Goal: Task Accomplishment & Management: Manage account settings

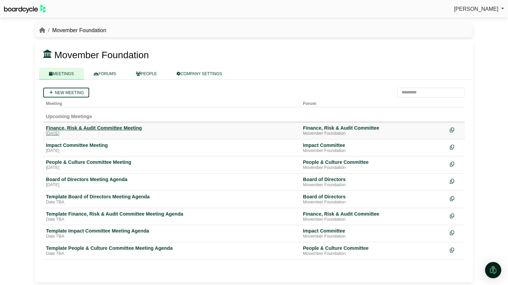
click at [104, 129] on div "Finance, Risk & Audit Committee Meeting" at bounding box center [172, 128] width 252 height 6
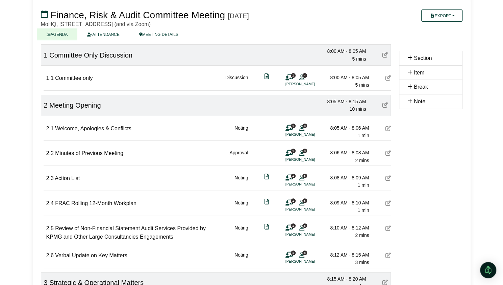
scroll to position [88, 0]
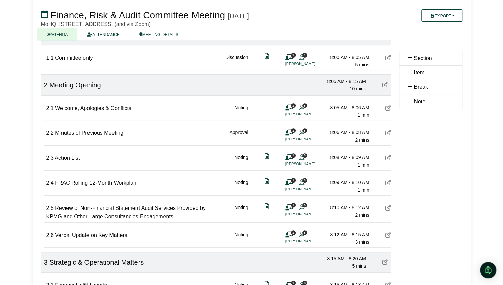
click at [388, 132] on icon at bounding box center [388, 132] width 5 height 5
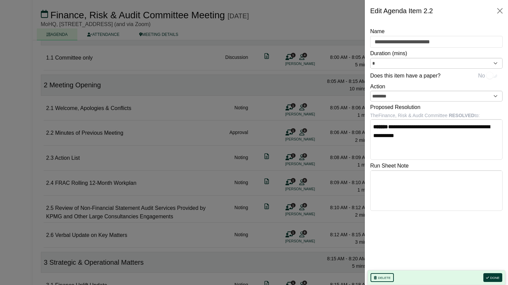
click at [401, 126] on body "[PERSON_NAME] Sign Out Movember Foundation Finance, Risk & Audit Committee Fina…" at bounding box center [254, 54] width 508 height 285
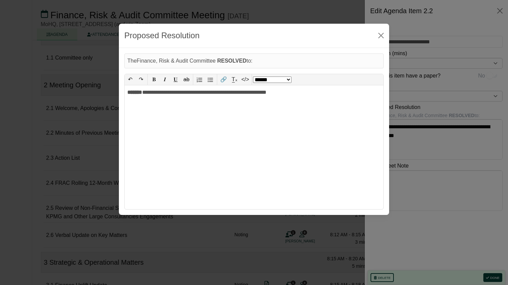
click at [155, 92] on div "**********" at bounding box center [254, 147] width 259 height 124
select select "*"
click at [381, 38] on button "Close" at bounding box center [381, 35] width 11 height 11
select select "******"
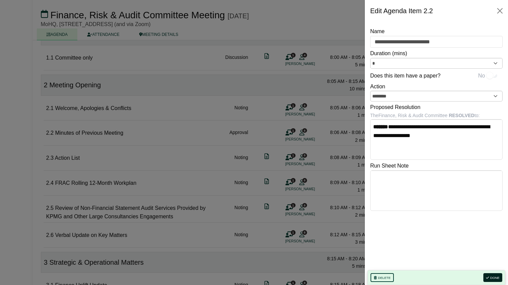
click at [493, 278] on button "Done" at bounding box center [493, 277] width 19 height 9
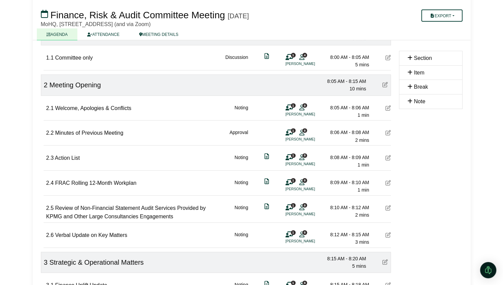
click at [389, 157] on icon at bounding box center [388, 157] width 5 height 5
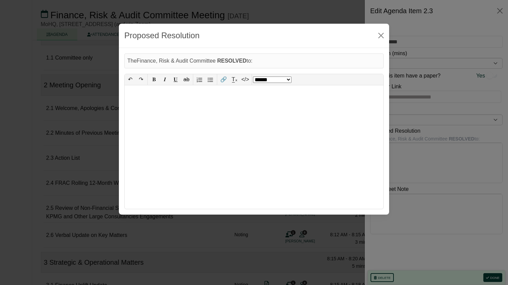
click at [404, 148] on body "[PERSON_NAME] Sign Out Movember Foundation Finance, Risk & Audit Committee Fina…" at bounding box center [254, 54] width 508 height 285
select select "*"
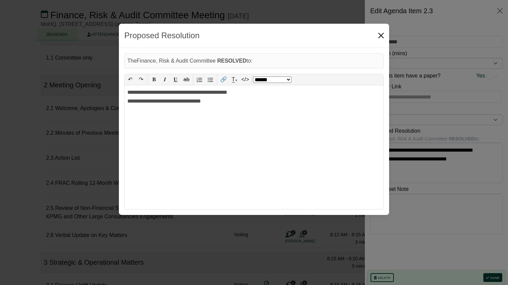
click at [380, 38] on button "Close" at bounding box center [381, 35] width 11 height 11
select select "******"
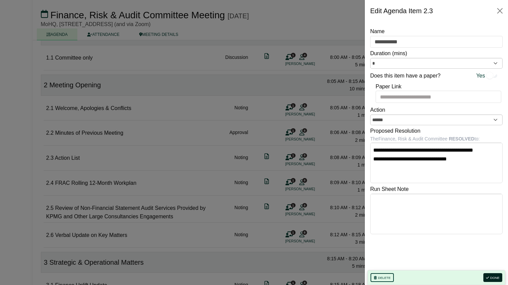
click at [496, 278] on button "Done" at bounding box center [493, 277] width 19 height 9
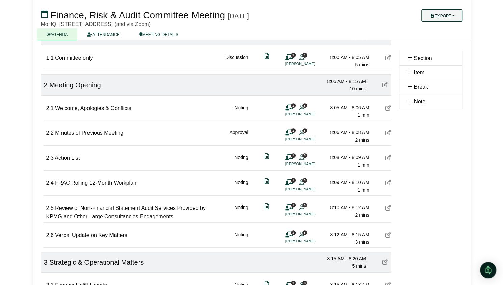
click at [435, 18] on button "Export" at bounding box center [442, 15] width 41 height 12
click at [437, 47] on link "Shell Minutes" at bounding box center [448, 48] width 59 height 10
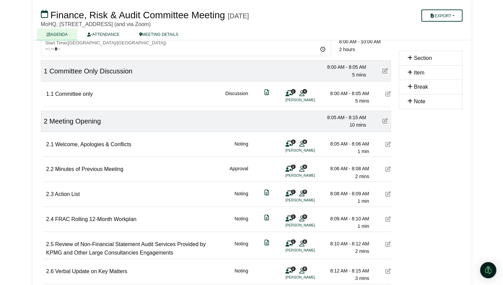
scroll to position [58, 0]
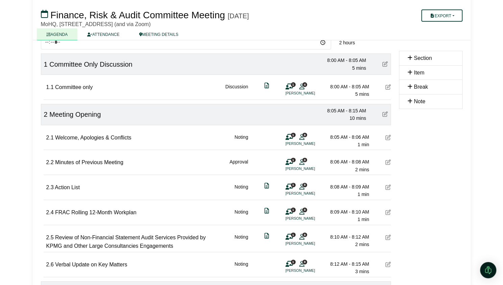
click at [388, 211] on icon at bounding box center [388, 211] width 5 height 5
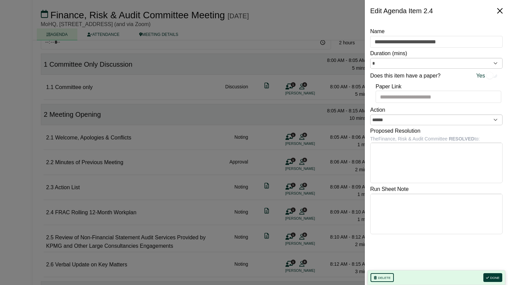
click at [501, 11] on button "Close" at bounding box center [500, 10] width 11 height 11
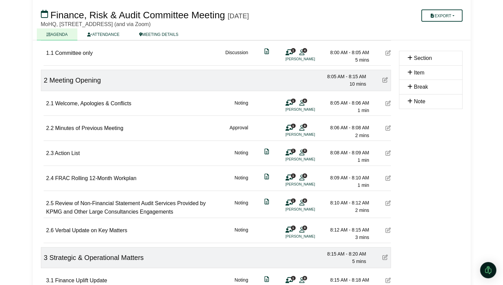
scroll to position [95, 0]
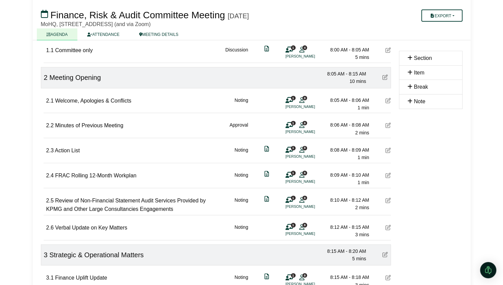
click at [386, 199] on icon at bounding box center [388, 199] width 5 height 5
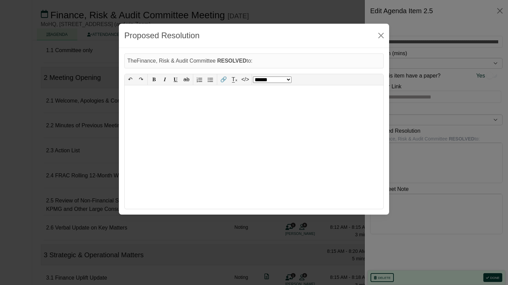
click at [407, 147] on body "[PERSON_NAME] Sign Out Movember Foundation Finance, Risk & Audit Committee Fina…" at bounding box center [254, 47] width 508 height 285
select select "*"
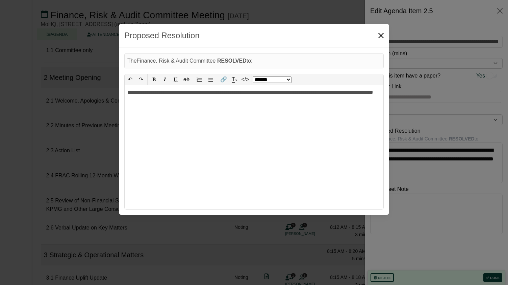
click at [383, 38] on button "Close" at bounding box center [381, 35] width 11 height 11
select select "******"
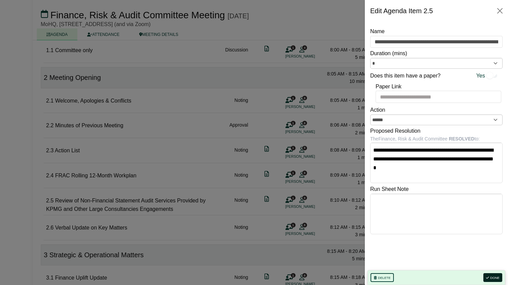
click at [496, 278] on button "Done" at bounding box center [493, 277] width 19 height 9
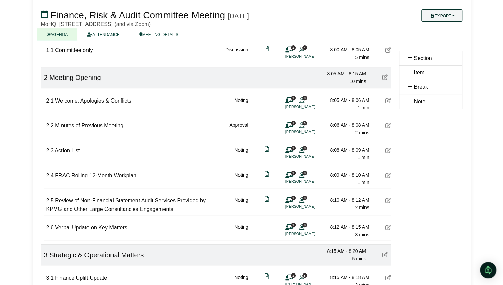
click at [440, 15] on button "Export" at bounding box center [442, 15] width 41 height 12
click at [439, 45] on link "Shell Minutes" at bounding box center [448, 48] width 59 height 10
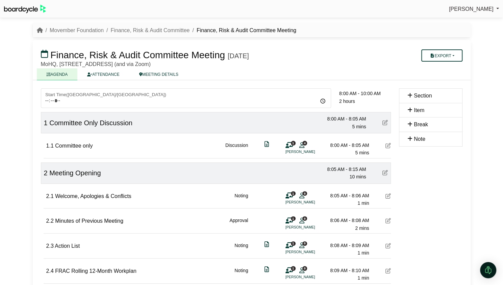
click at [228, 246] on div "2.3 Action List Noting 1 8 [PERSON_NAME] 8:08 AM - 8:09 AM 1 min" at bounding box center [218, 244] width 345 height 23
